Goal: Transaction & Acquisition: Purchase product/service

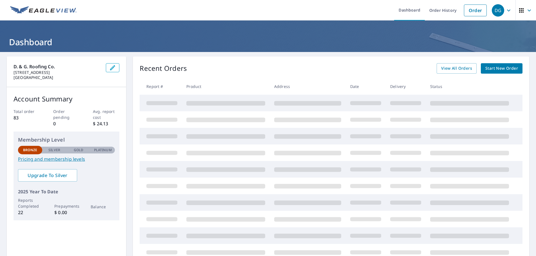
click at [495, 70] on span "Start New Order" at bounding box center [501, 68] width 33 height 7
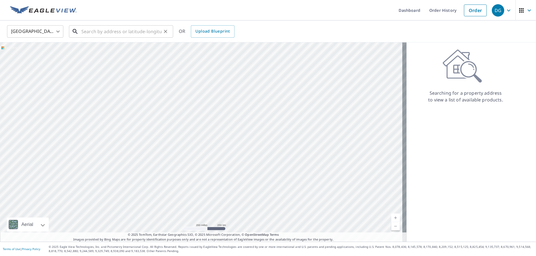
click at [138, 33] on input "text" at bounding box center [121, 32] width 80 height 16
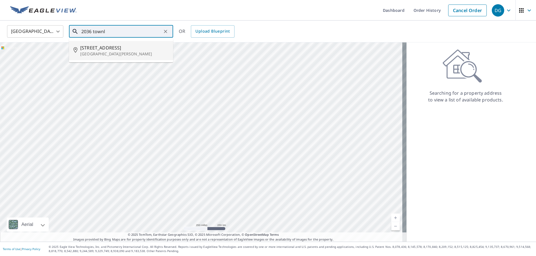
click at [111, 45] on span "[STREET_ADDRESS]" at bounding box center [124, 47] width 88 height 7
type input "[STREET_ADDRESS][PERSON_NAME]"
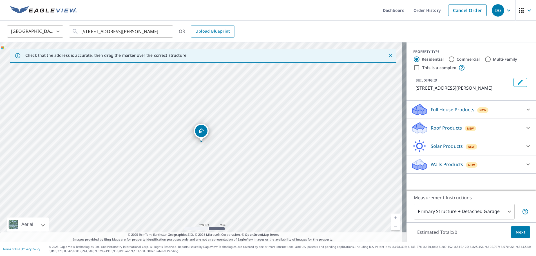
click at [421, 129] on icon at bounding box center [419, 130] width 14 height 7
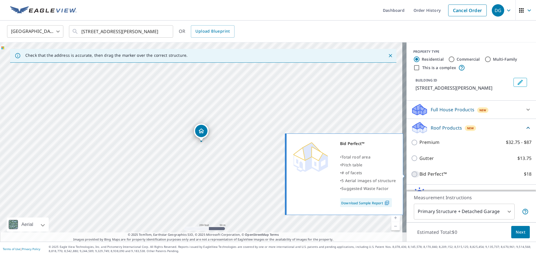
click at [411, 175] on input "Bid Perfect™ $18" at bounding box center [415, 174] width 8 height 7
checkbox input "true"
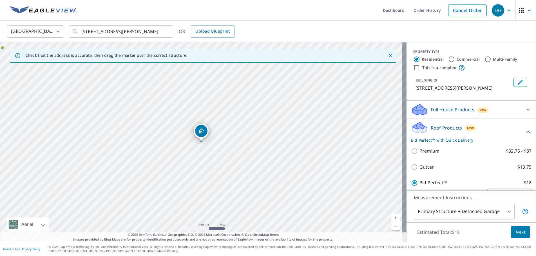
click at [516, 231] on span "Next" at bounding box center [521, 232] width 10 height 7
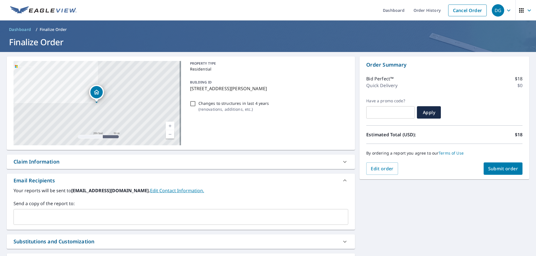
click at [497, 168] on span "Submit order" at bounding box center [503, 169] width 30 height 6
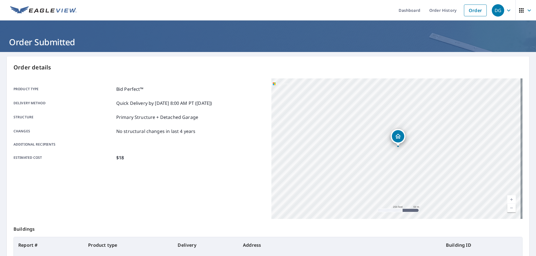
drag, startPoint x: 255, startPoint y: 123, endPoint x: 258, endPoint y: 111, distance: 12.2
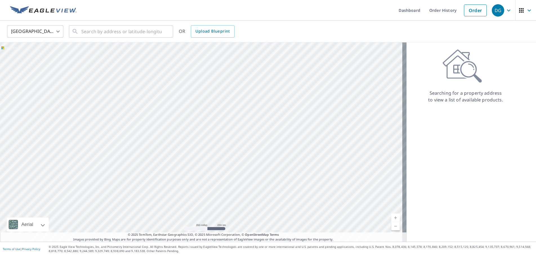
drag, startPoint x: 341, startPoint y: 66, endPoint x: 341, endPoint y: 73, distance: 6.5
click at [341, 73] on div at bounding box center [203, 143] width 406 height 200
click at [494, 12] on div "DG" at bounding box center [498, 10] width 12 height 12
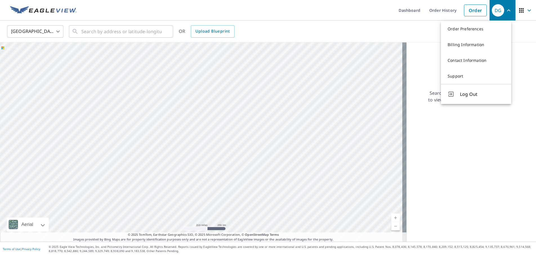
drag, startPoint x: 380, startPoint y: 30, endPoint x: 370, endPoint y: 32, distance: 10.9
click at [377, 30] on div "United States [GEOGRAPHIC_DATA] ​ ​ OR Upload Blueprint" at bounding box center [266, 31] width 526 height 13
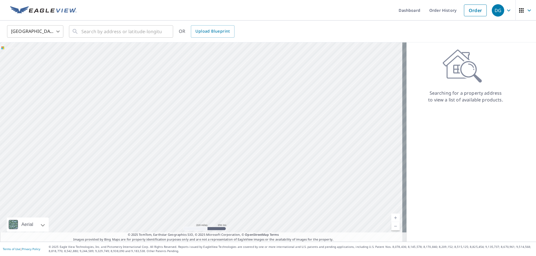
drag, startPoint x: 145, startPoint y: 83, endPoint x: 146, endPoint y: 86, distance: 3.6
drag, startPoint x: 144, startPoint y: 85, endPoint x: 137, endPoint y: 76, distance: 11.4
drag, startPoint x: 137, startPoint y: 76, endPoint x: 127, endPoint y: 63, distance: 16.7
drag, startPoint x: 127, startPoint y: 64, endPoint x: 111, endPoint y: 50, distance: 20.5
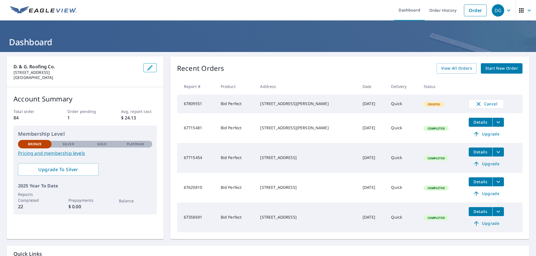
drag, startPoint x: 244, startPoint y: 37, endPoint x: 249, endPoint y: 38, distance: 5.3
drag, startPoint x: 298, startPoint y: 55, endPoint x: 279, endPoint y: 41, distance: 23.8
drag, startPoint x: 224, startPoint y: 29, endPoint x: 228, endPoint y: 28, distance: 4.2
click at [224, 30] on header "Dashboard" at bounding box center [268, 37] width 536 height 32
click at [470, 11] on link "Order" at bounding box center [475, 11] width 23 height 12
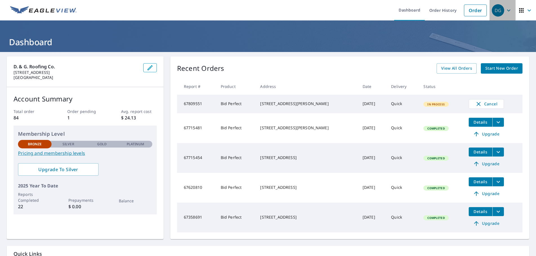
click at [505, 11] on icon "button" at bounding box center [508, 10] width 7 height 7
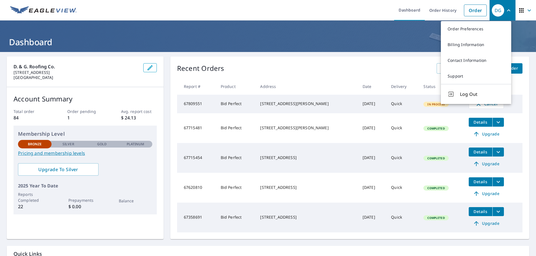
click at [430, 36] on h1 "Dashboard" at bounding box center [268, 42] width 522 height 12
